Goal: Transaction & Acquisition: Obtain resource

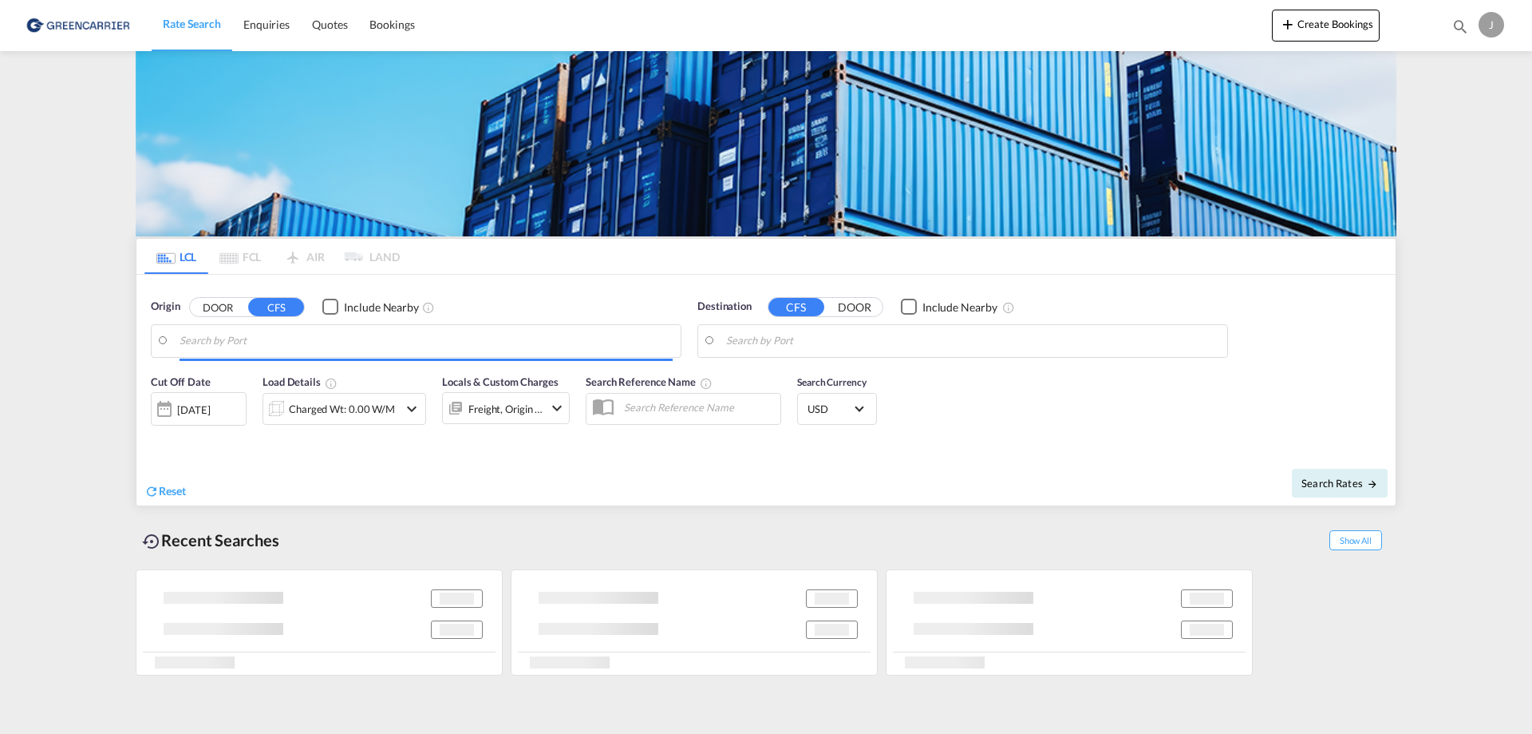
type input "[GEOGRAPHIC_DATA], NOOSL"
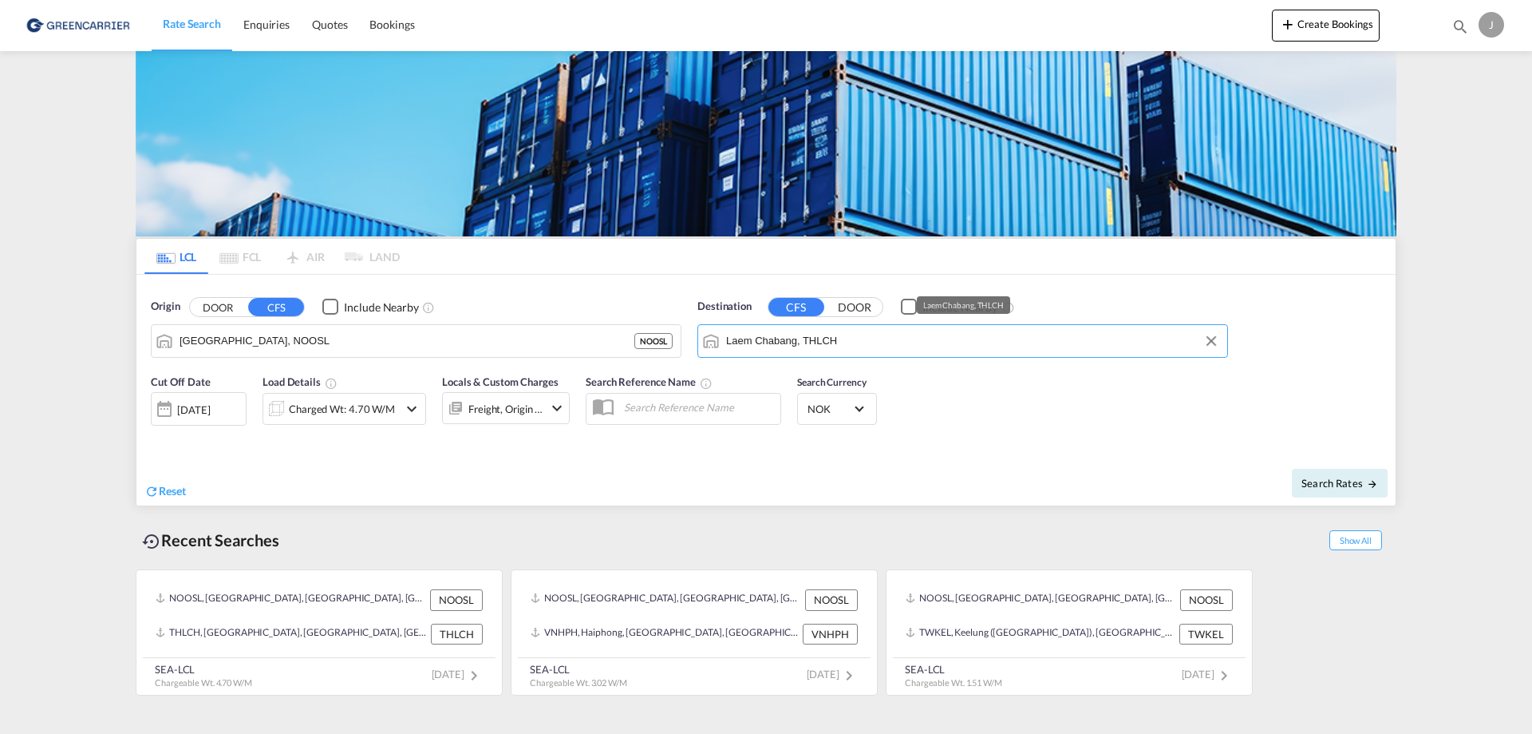
click at [839, 341] on input "Laem Chabang, THLCH" at bounding box center [972, 341] width 493 height 24
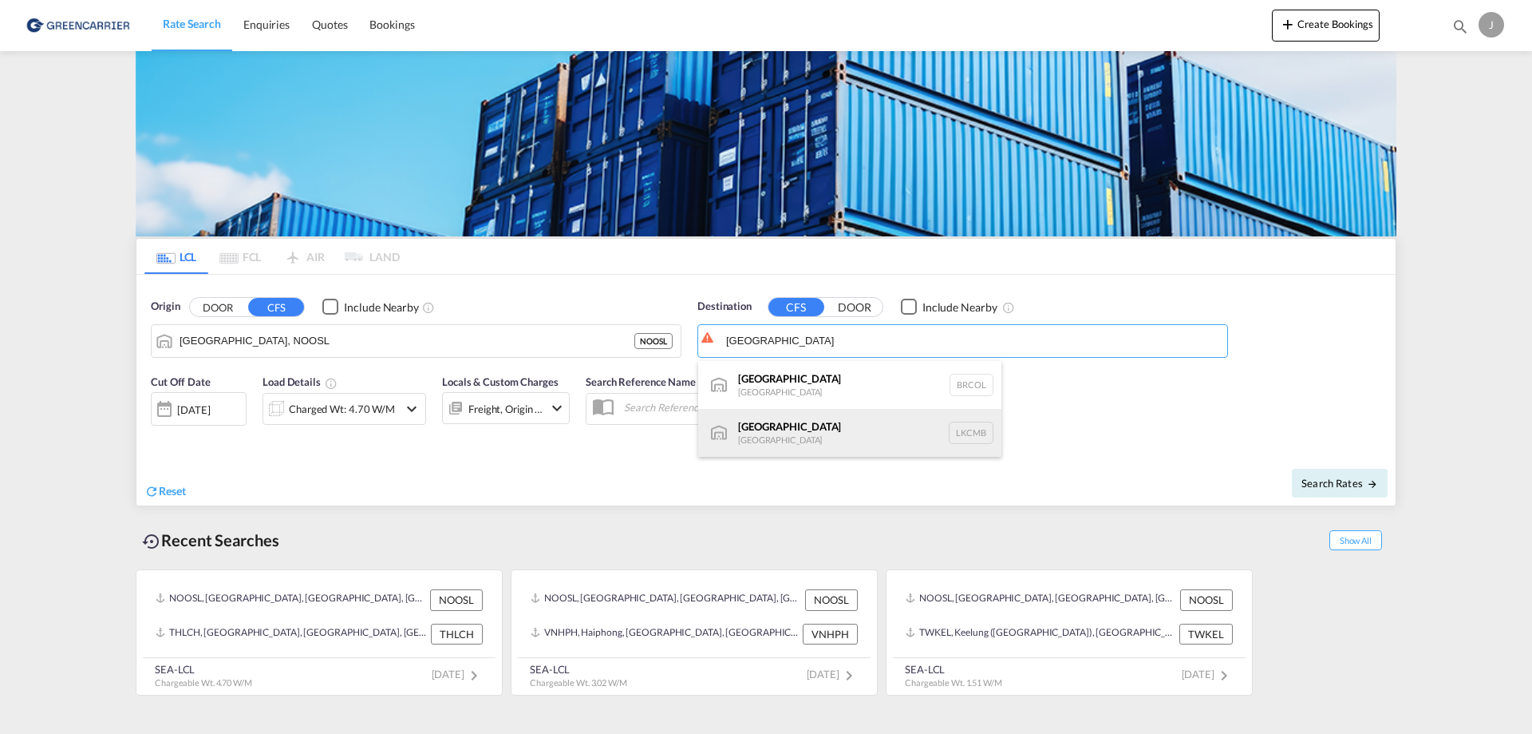
click at [797, 434] on div "Colombo [GEOGRAPHIC_DATA] LKCMB" at bounding box center [849, 433] width 303 height 48
type input "Colombo, LKCMB"
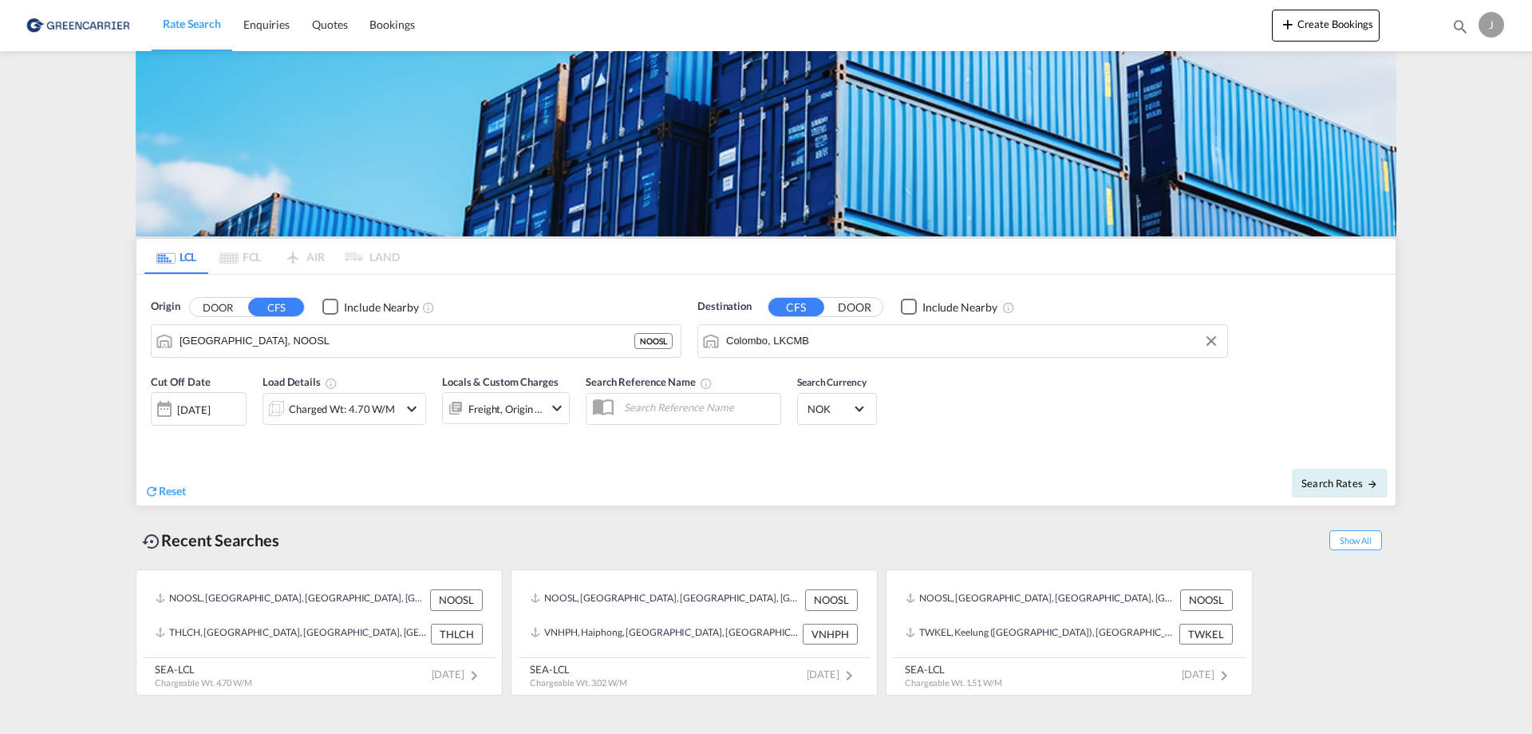
click at [207, 418] on div "[DATE]" at bounding box center [199, 409] width 96 height 34
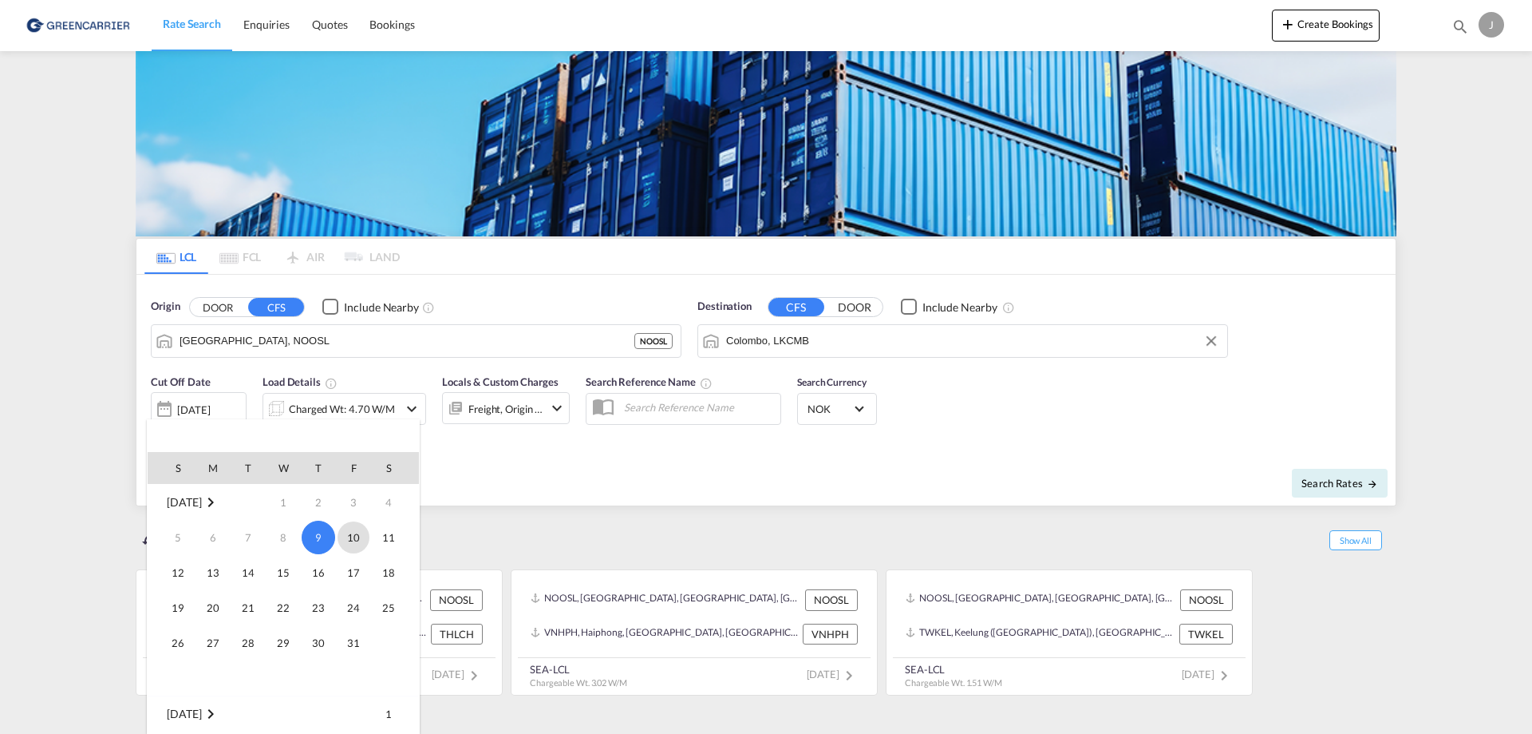
click at [358, 540] on span "10" at bounding box center [354, 537] width 32 height 32
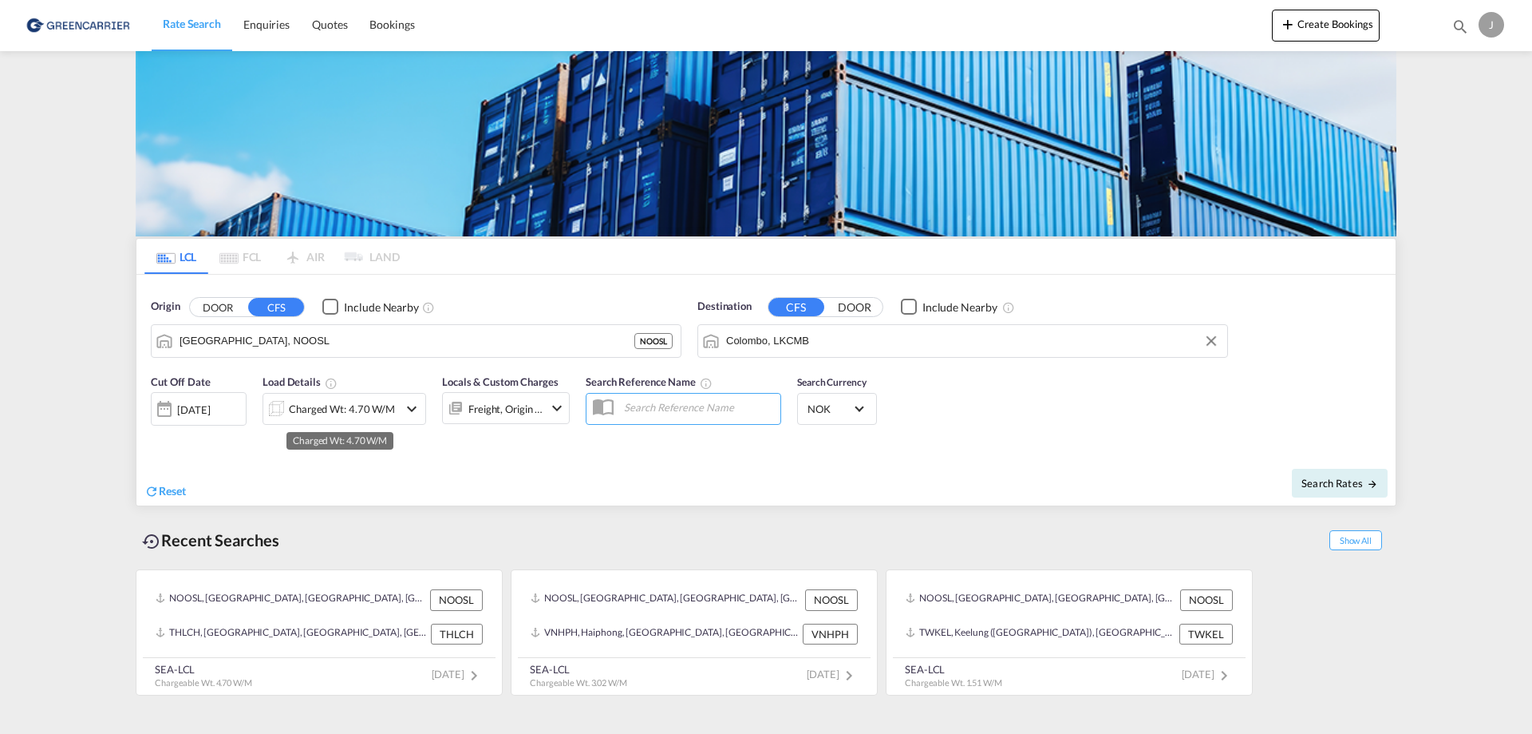
click at [347, 413] on div "Charged Wt: 4.70 W/M" at bounding box center [342, 408] width 106 height 22
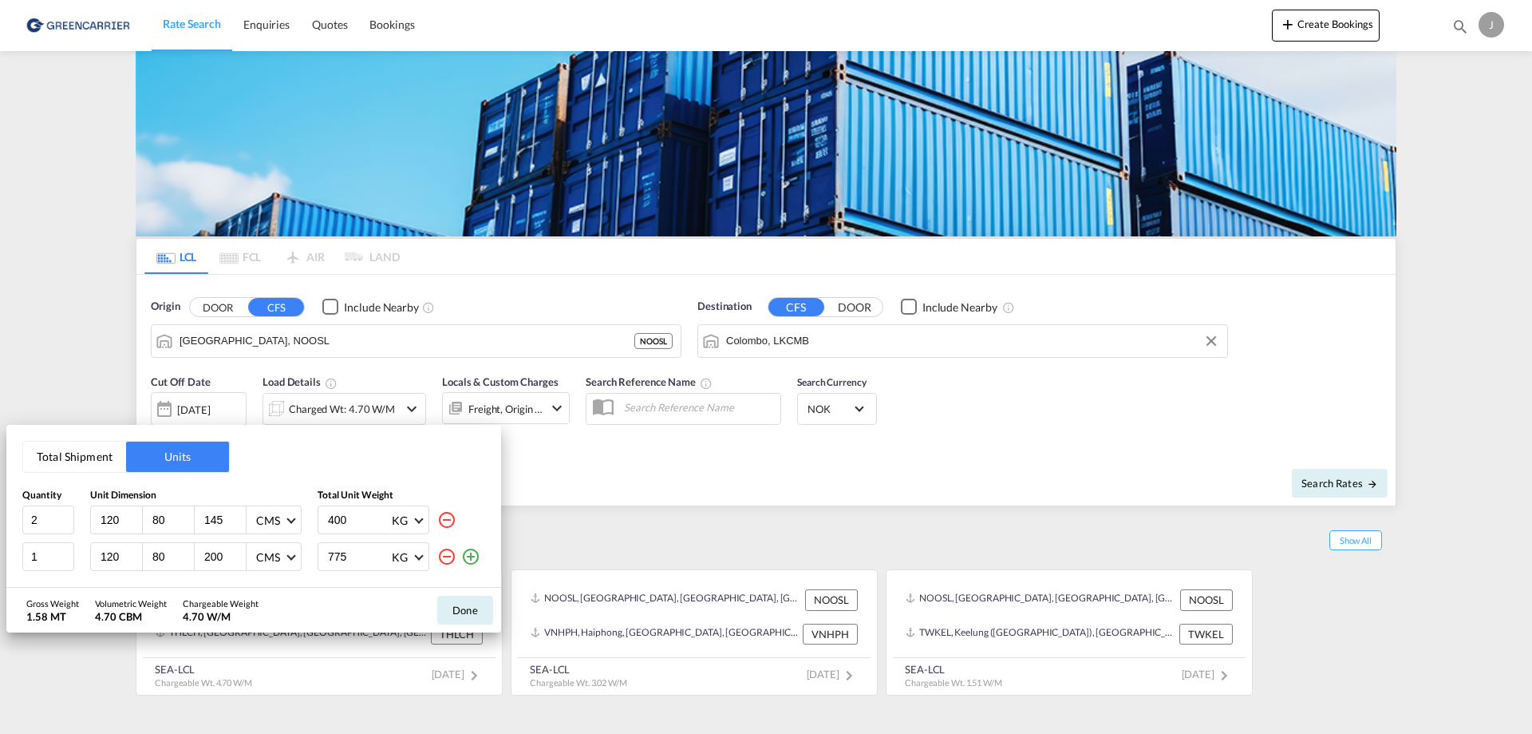
click at [451, 559] on md-icon "icon-minus-circle-outline" at bounding box center [446, 556] width 19 height 19
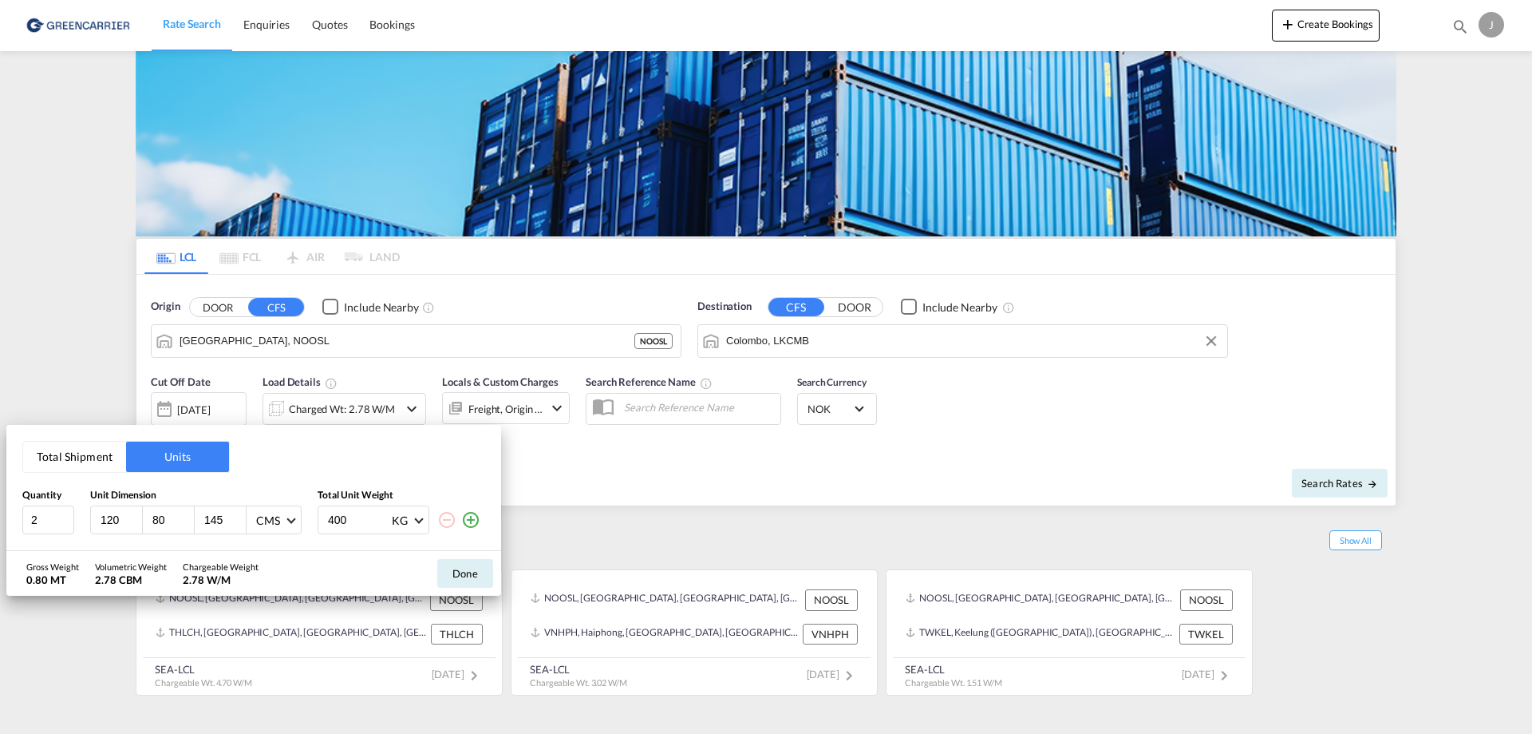
click at [212, 516] on input "145" at bounding box center [224, 519] width 43 height 14
type input "80"
type input "466"
click at [464, 575] on button "Done" at bounding box center [465, 573] width 56 height 29
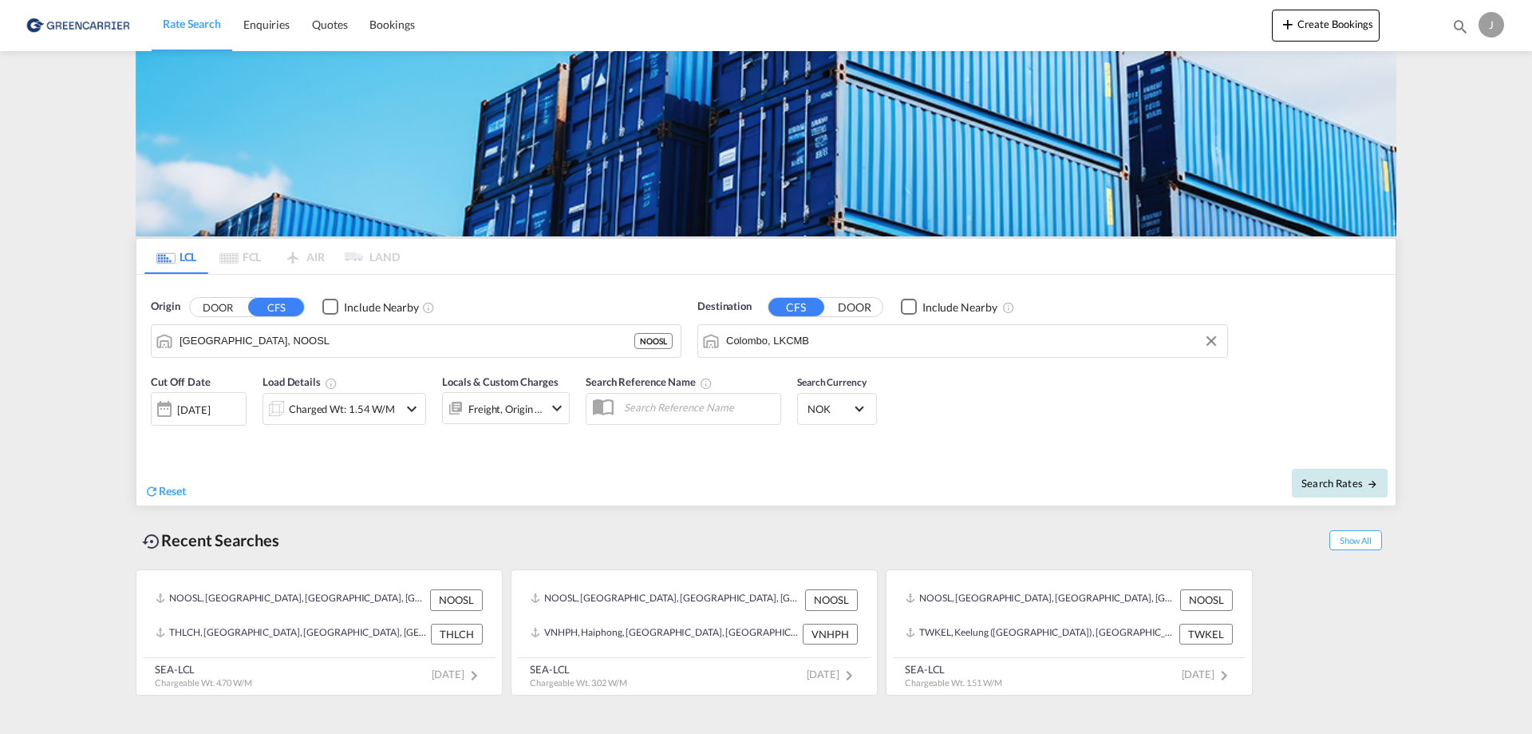
click at [1330, 475] on button "Search Rates" at bounding box center [1340, 483] width 96 height 29
type input "NOOSL to LKCMB / [DATE]"
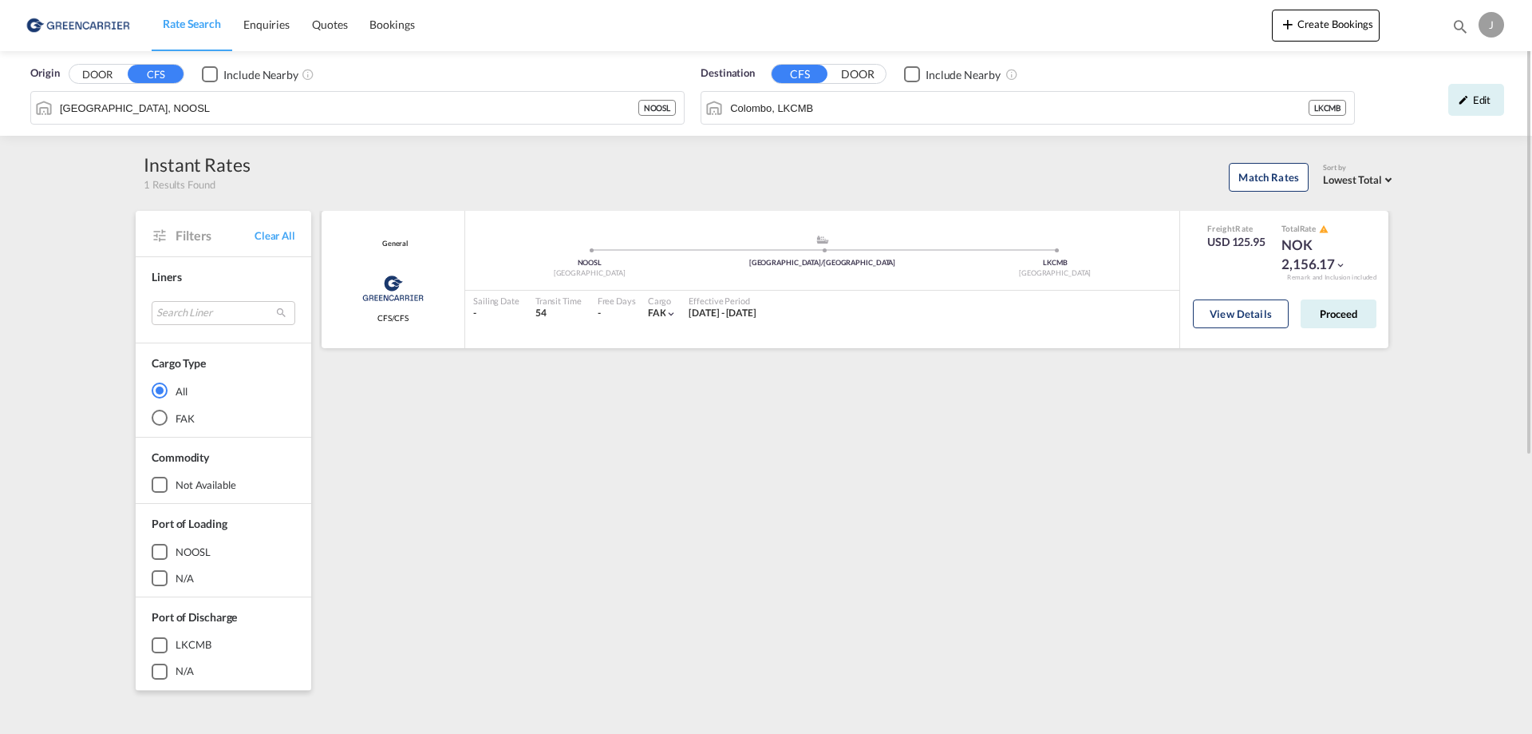
click at [534, 321] on div "Transit Time 54" at bounding box center [559, 308] width 62 height 34
click at [1473, 99] on div "Edit" at bounding box center [1477, 100] width 56 height 32
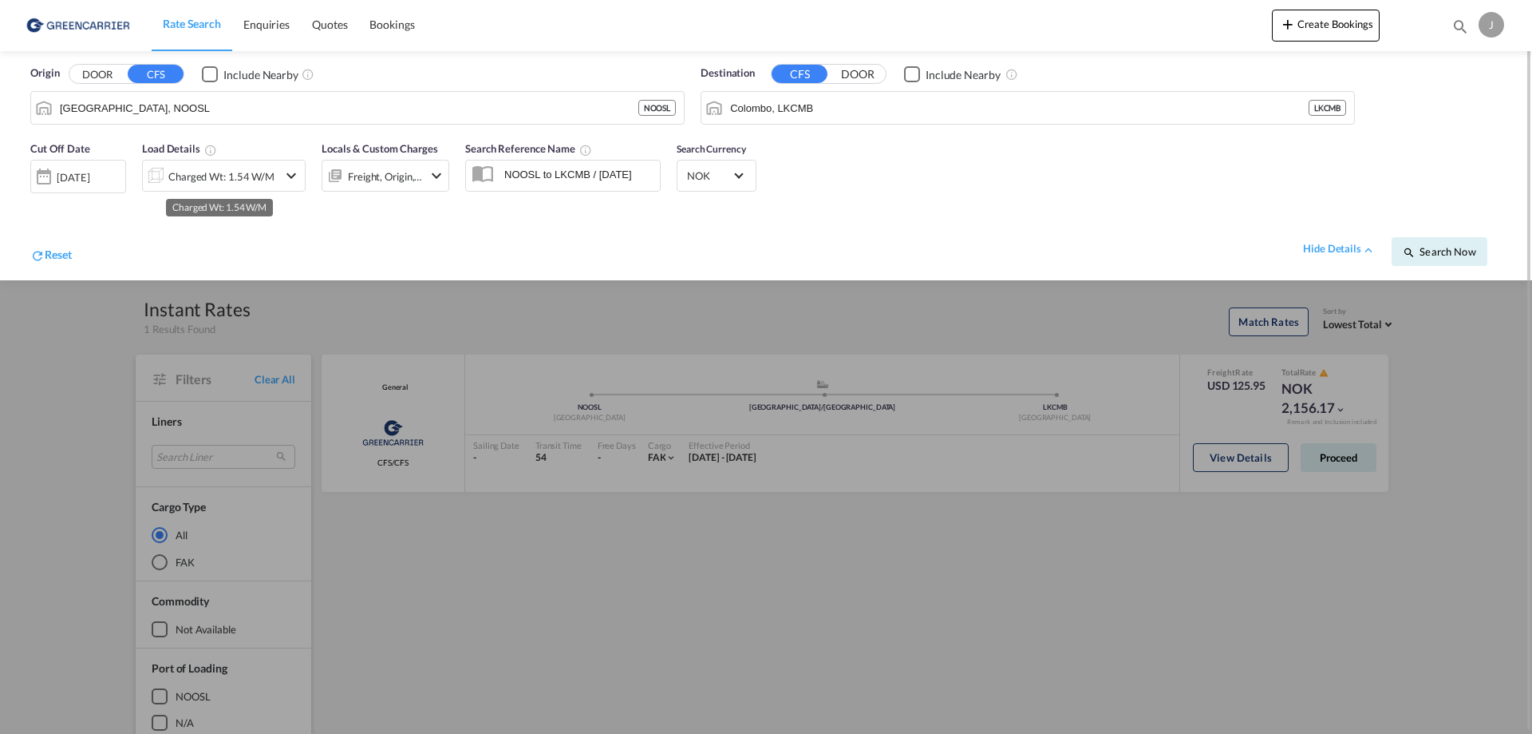
click at [257, 175] on div "Charged Wt: 1.54 W/M" at bounding box center [221, 176] width 106 height 22
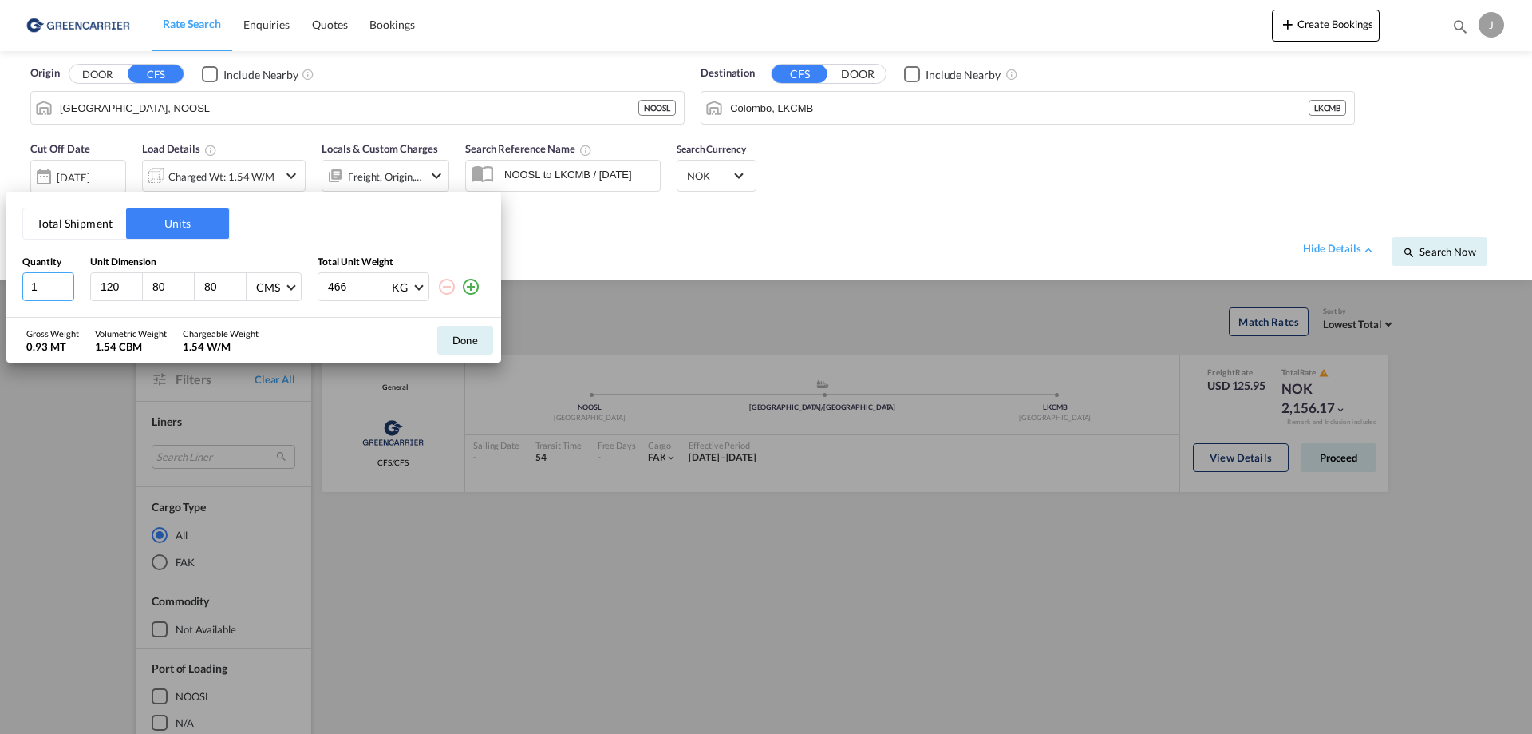
type input "1"
click at [60, 287] on input "1" at bounding box center [48, 286] width 52 height 29
click at [464, 341] on button "Done" at bounding box center [465, 340] width 56 height 29
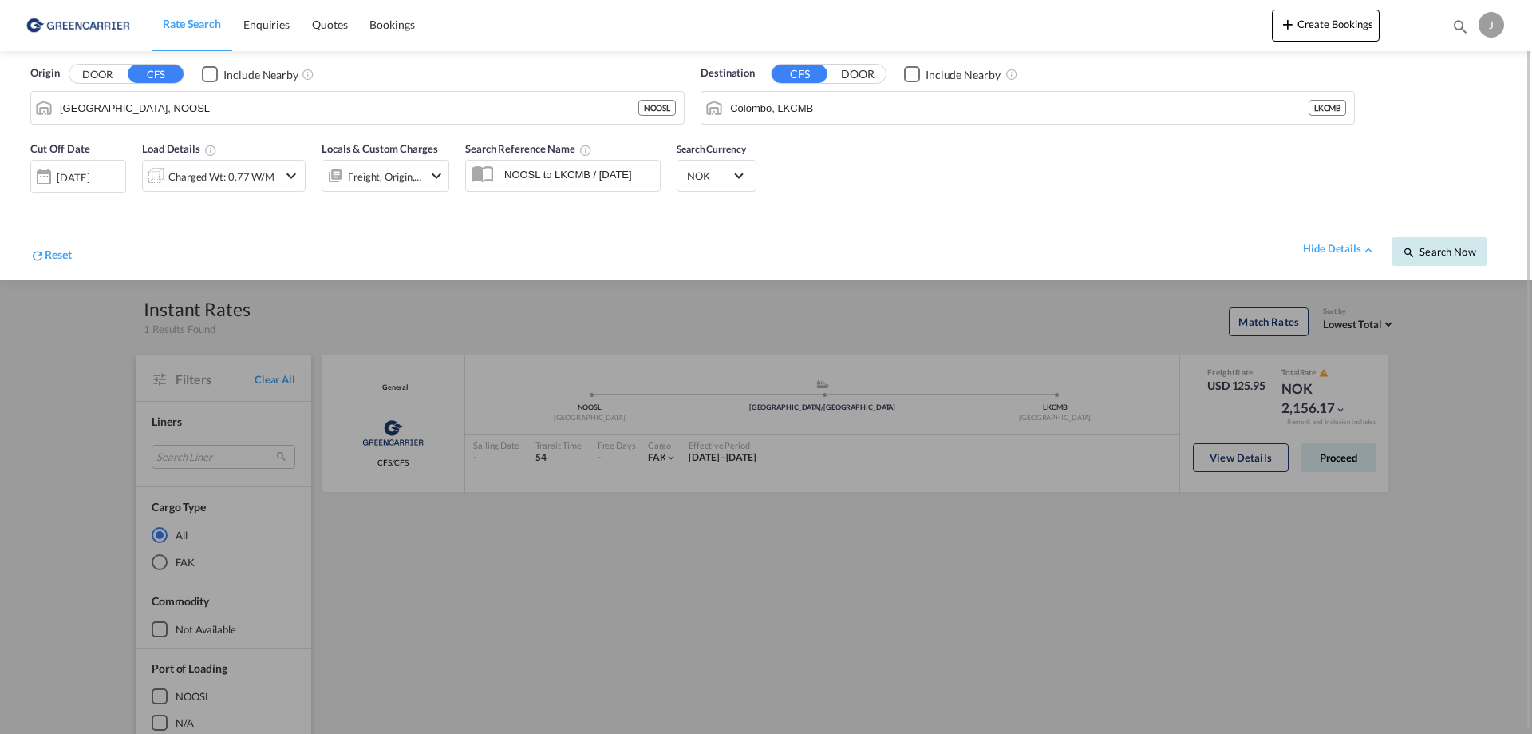
click at [1458, 244] on button "Search Now" at bounding box center [1440, 251] width 96 height 29
